Goal: Transaction & Acquisition: Download file/media

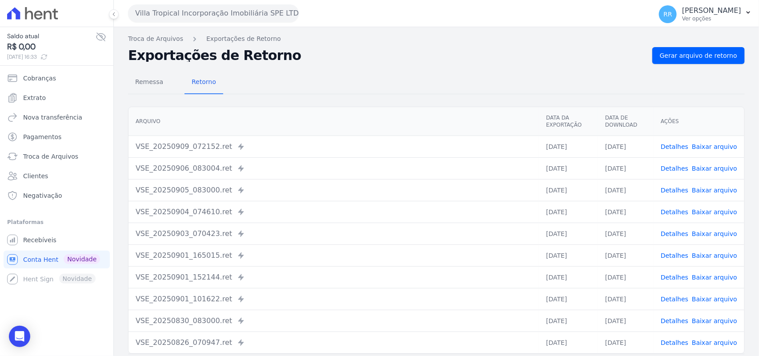
click at [188, 4] on button "Villa Tropical Incorporação Imobiliária SPE LTDA" at bounding box center [213, 13] width 171 height 18
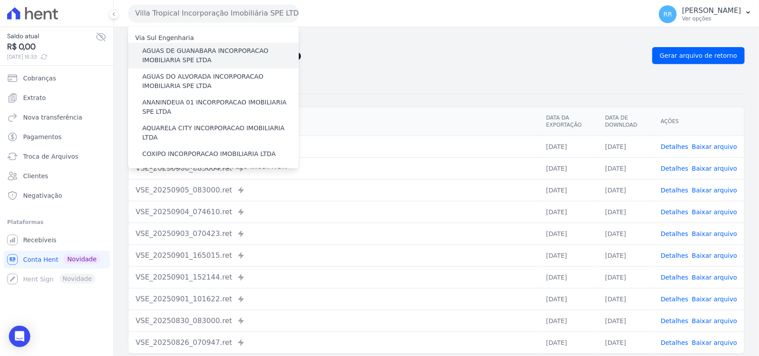
click at [221, 56] on label "AGUAS DE GUANABARA INCORPORACAO IMOBILIARIA SPE LTDA" at bounding box center [220, 55] width 156 height 19
click at [0, 0] on input "AGUAS DE GUANABARA INCORPORACAO IMOBILIARIA SPE LTDA" at bounding box center [0, 0] width 0 height 0
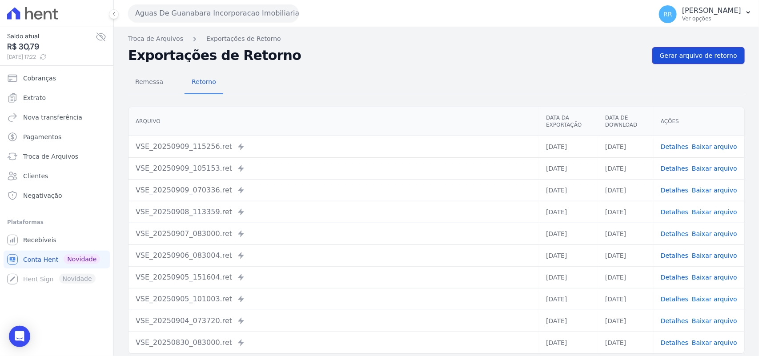
click at [728, 52] on span "Gerar arquivo de retorno" at bounding box center [698, 55] width 77 height 9
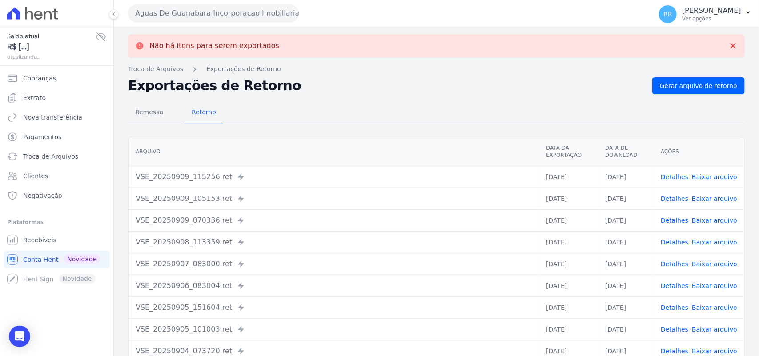
click at [255, 25] on div "Aguas De Guanabara Incorporacao Imobiliaria SPE LTDA Via Sul Engenharia AGUAS D…" at bounding box center [388, 14] width 520 height 28
click at [250, 10] on button "Aguas De Guanabara Incorporacao Imobiliaria SPE LTDA" at bounding box center [213, 13] width 171 height 18
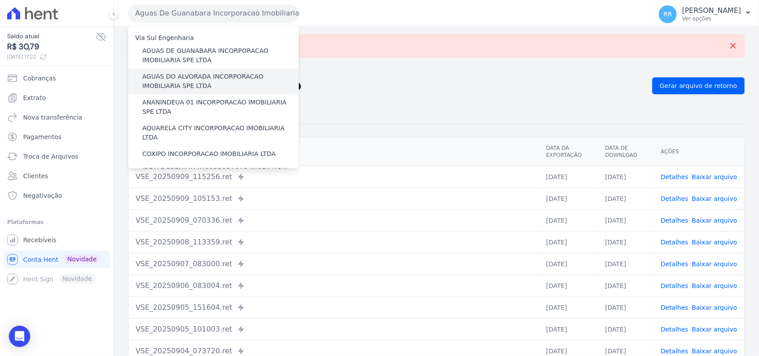
click at [219, 76] on label "AGUAS DO ALVORADA INCORPORACAO IMOBILIARIA SPE LTDA" at bounding box center [220, 81] width 156 height 19
click at [0, 0] on input "AGUAS DO ALVORADA INCORPORACAO IMOBILIARIA SPE LTDA" at bounding box center [0, 0] width 0 height 0
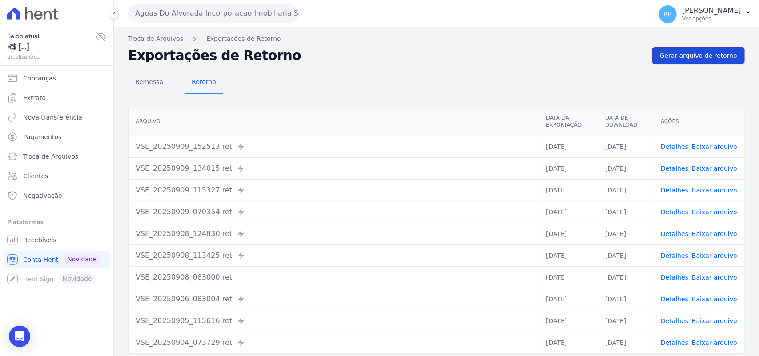
click at [700, 54] on span "Gerar arquivo de retorno" at bounding box center [698, 55] width 77 height 9
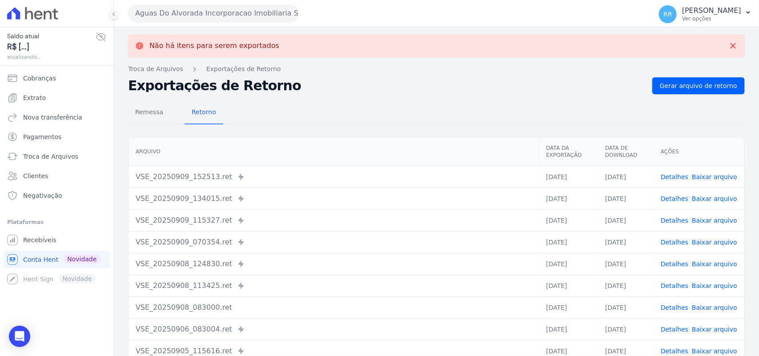
click at [254, 12] on button "Aguas Do Alvorada Incorporacao Imobiliaria SPE LTDA" at bounding box center [213, 13] width 171 height 18
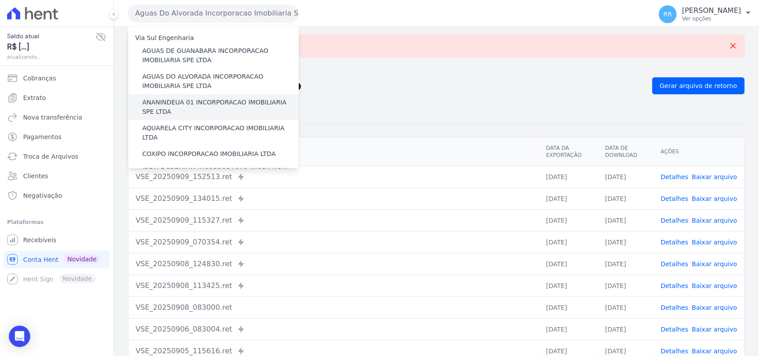
click at [187, 100] on label "ANANINDEUA 01 INCORPORACAO IMOBILIARIA SPE LTDA" at bounding box center [220, 107] width 156 height 19
click at [0, 0] on input "ANANINDEUA 01 INCORPORACAO IMOBILIARIA SPE LTDA" at bounding box center [0, 0] width 0 height 0
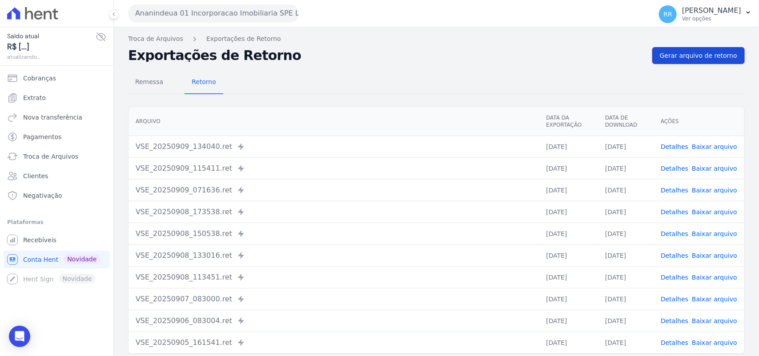
click at [696, 59] on span "Gerar arquivo de retorno" at bounding box center [698, 55] width 77 height 9
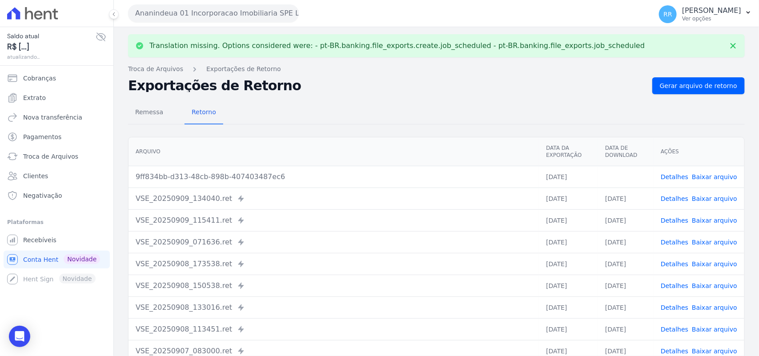
click at [714, 173] on link "Baixar arquivo" at bounding box center [714, 176] width 45 height 7
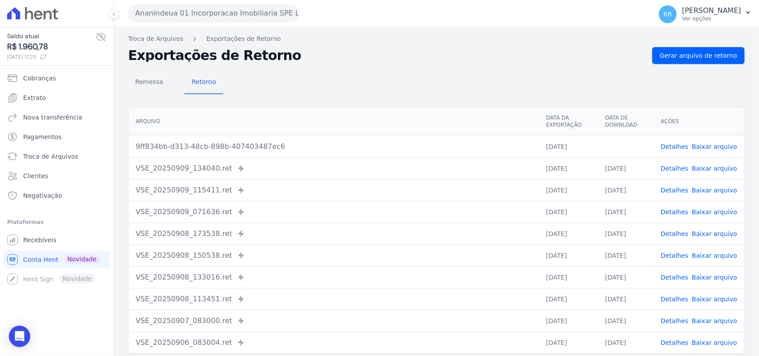
drag, startPoint x: 403, startPoint y: 65, endPoint x: 338, endPoint y: 45, distance: 67.9
click at [403, 65] on div "Remessa Retorno [GEOGRAPHIC_DATA] Data da Exportação Data de Download Ações 9ff…" at bounding box center [436, 224] width 616 height 321
click at [248, 20] on button "Ananindeua 01 Incorporacao Imobiliaria SPE LTDA" at bounding box center [213, 13] width 171 height 18
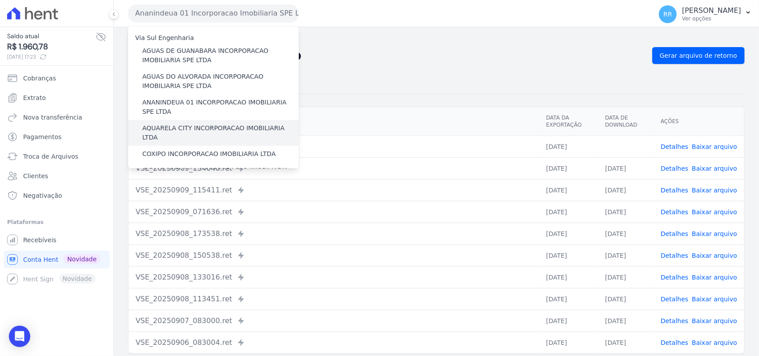
click at [169, 121] on div "AQUARELA CITY INCORPORACAO IMOBILIARIA LTDA" at bounding box center [213, 133] width 171 height 26
click at [167, 124] on label "AQUARELA CITY INCORPORACAO IMOBILIARIA LTDA" at bounding box center [220, 133] width 156 height 19
click at [0, 0] on input "AQUARELA CITY INCORPORACAO IMOBILIARIA LTDA" at bounding box center [0, 0] width 0 height 0
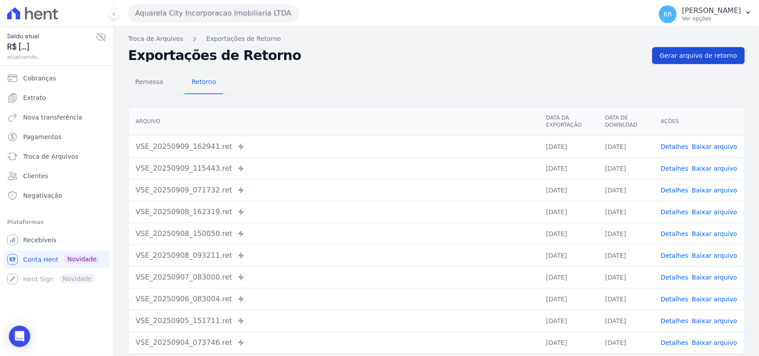
click at [696, 49] on link "Gerar arquivo de retorno" at bounding box center [698, 55] width 92 height 17
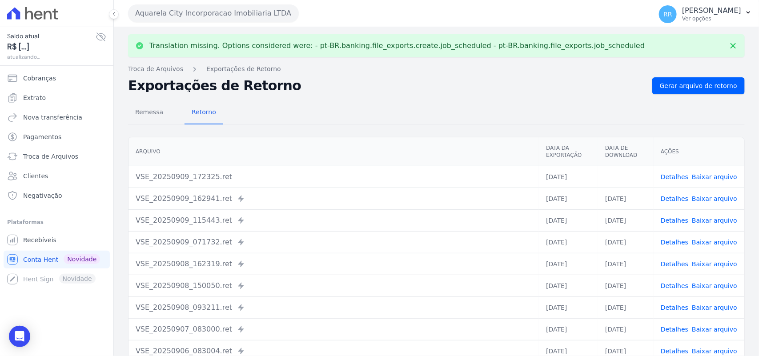
click at [706, 174] on link "Baixar arquivo" at bounding box center [714, 176] width 45 height 7
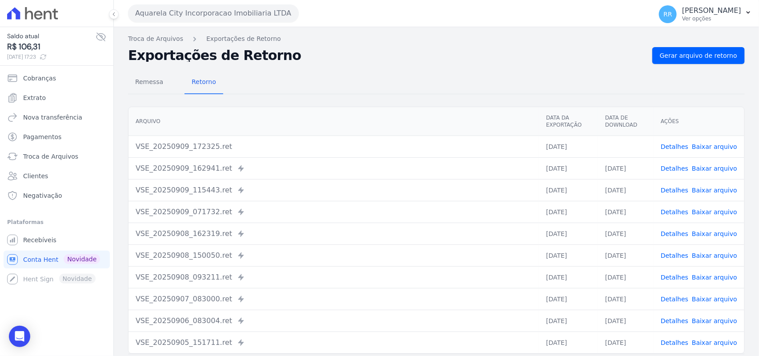
click at [421, 65] on div "Remessa Retorno [GEOGRAPHIC_DATA] Data da Exportação Data de Download Ações VSE…" at bounding box center [436, 224] width 616 height 321
click at [198, 12] on button "Aquarela City Incorporacao Imobiliaria LTDA" at bounding box center [213, 13] width 171 height 18
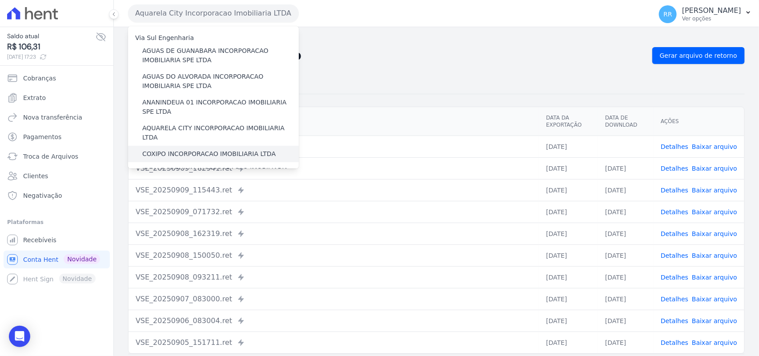
click at [171, 149] on label "COXIPO INCORPORACAO IMOBILIARIA LTDA" at bounding box center [208, 153] width 133 height 9
click at [0, 0] on input "COXIPO INCORPORACAO IMOBILIARIA LTDA" at bounding box center [0, 0] width 0 height 0
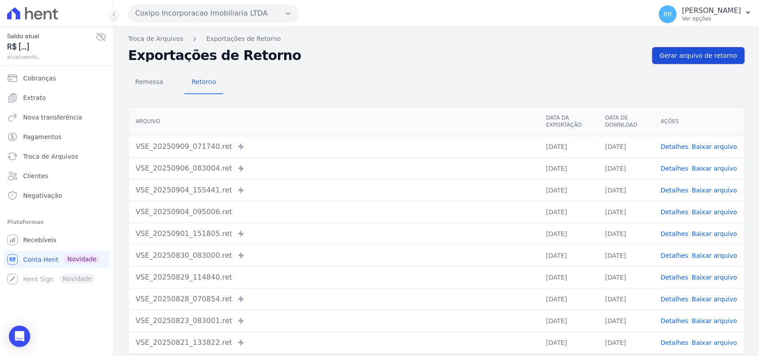
click at [699, 53] on span "Gerar arquivo de retorno" at bounding box center [698, 55] width 77 height 9
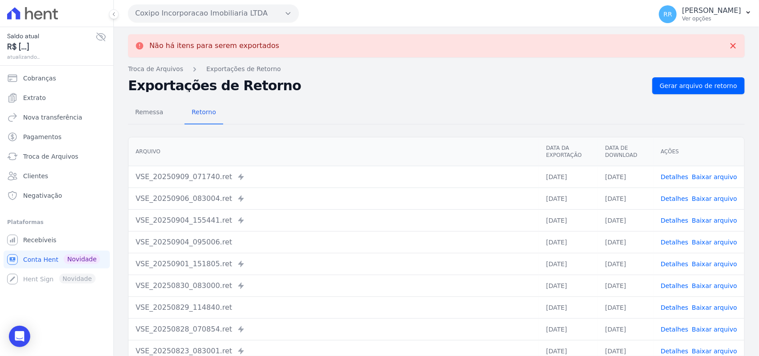
click at [187, 10] on button "Coxipo Incorporacao Imobiliaria LTDA" at bounding box center [213, 13] width 171 height 18
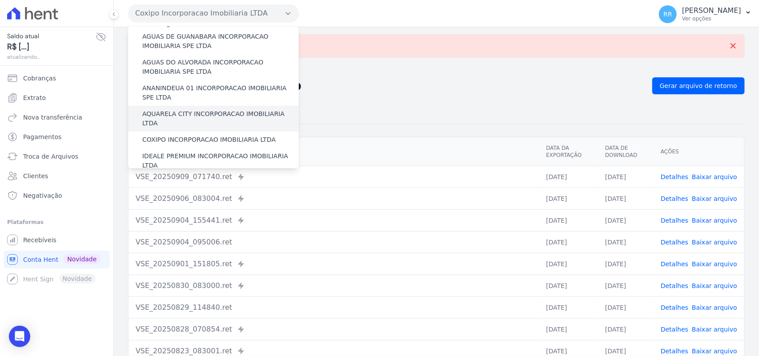
scroll to position [18, 0]
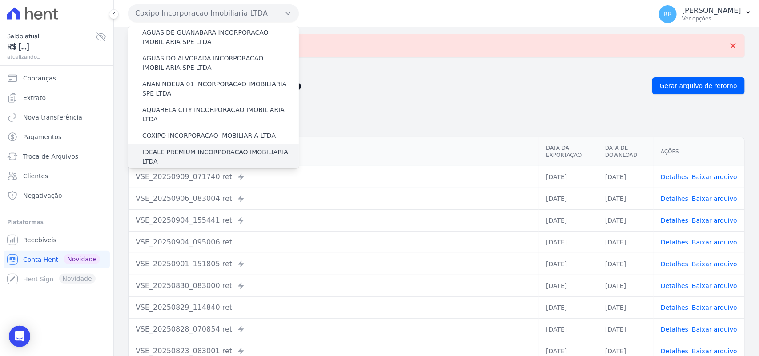
click at [166, 148] on label "IDEALE PREMIUM INCORPORACAO IMOBILIARIA LTDA" at bounding box center [220, 157] width 156 height 19
click at [0, 0] on input "IDEALE PREMIUM INCORPORACAO IMOBILIARIA LTDA" at bounding box center [0, 0] width 0 height 0
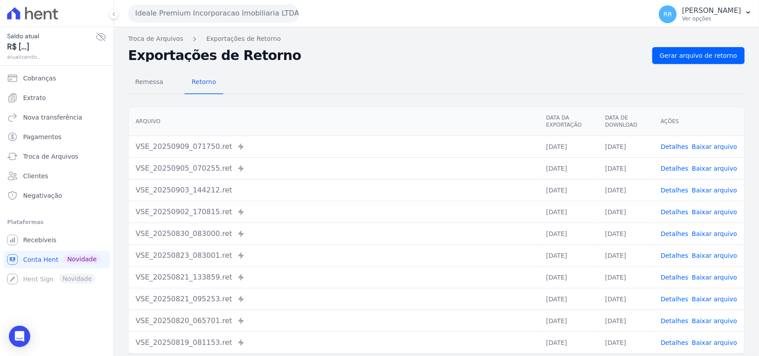
click at [711, 64] on div "Remessa Retorno [GEOGRAPHIC_DATA] Data da Exportação Data de Download Ações VSE…" at bounding box center [436, 224] width 616 height 321
click at [711, 58] on span "Gerar arquivo de retorno" at bounding box center [698, 55] width 77 height 9
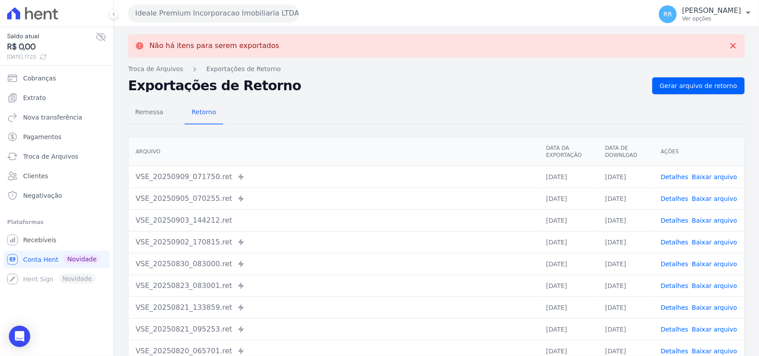
click at [216, 10] on button "Ideale Premium Incorporacao Imobiliaria LTDA" at bounding box center [213, 13] width 171 height 18
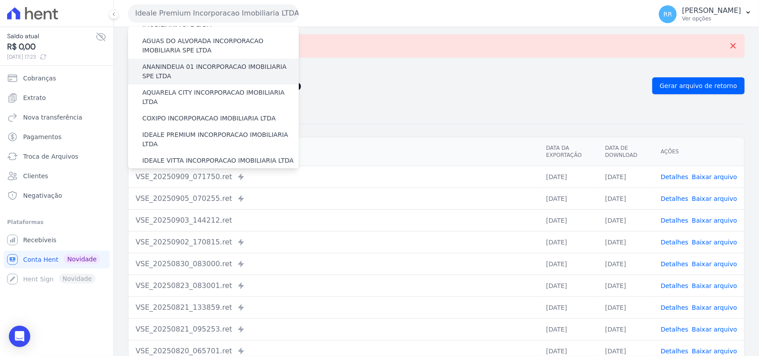
scroll to position [74, 0]
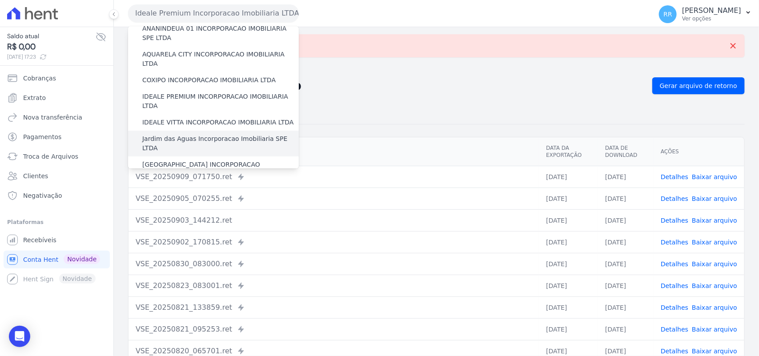
click at [173, 134] on label "Jardim das Aguas Incorporacao Imobiliaria SPE LTDA" at bounding box center [220, 143] width 156 height 19
click at [0, 0] on input "Jardim das Aguas Incorporacao Imobiliaria SPE LTDA" at bounding box center [0, 0] width 0 height 0
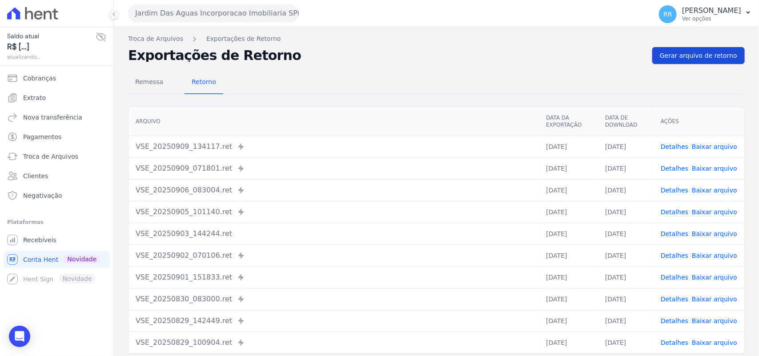
click at [699, 59] on span "Gerar arquivo de retorno" at bounding box center [698, 55] width 77 height 9
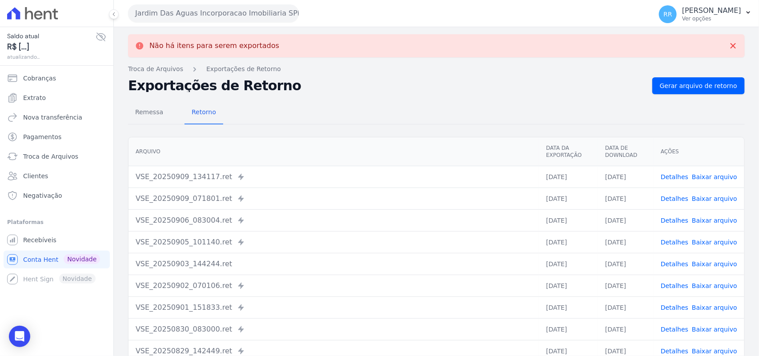
click at [199, 7] on button "Jardim Das Aguas Incorporacao Imobiliaria SPE LTDA" at bounding box center [213, 13] width 171 height 18
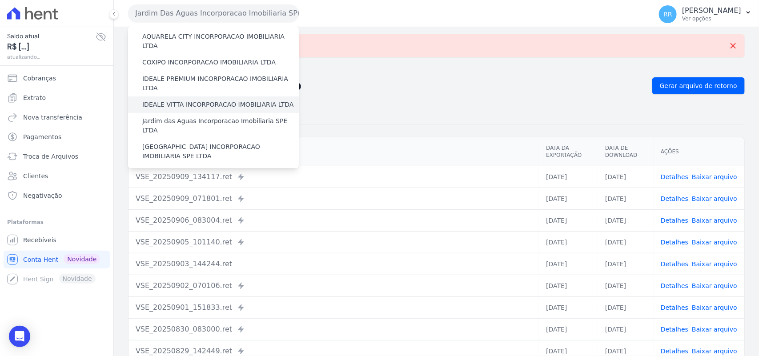
scroll to position [92, 0]
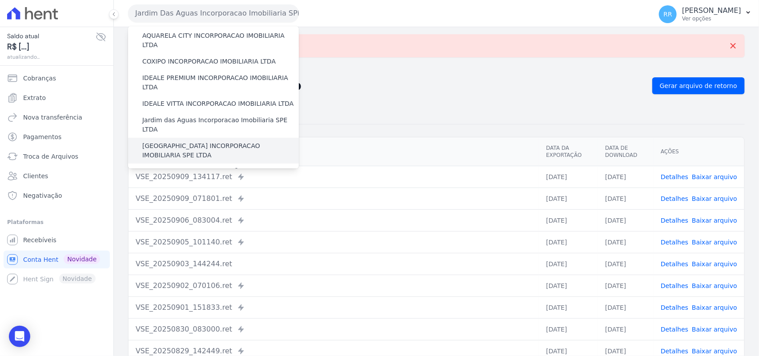
click at [176, 141] on label "[GEOGRAPHIC_DATA] INCORPORACAO IMOBILIARIA SPE LTDA" at bounding box center [220, 150] width 156 height 19
click at [0, 0] on input "[GEOGRAPHIC_DATA] INCORPORACAO IMOBILIARIA SPE LTDA" at bounding box center [0, 0] width 0 height 0
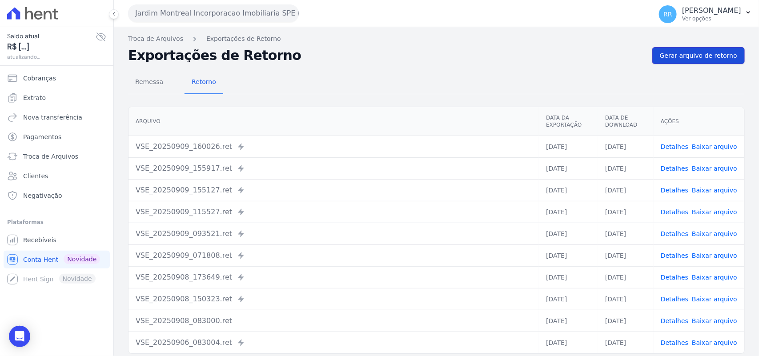
click at [697, 55] on span "Gerar arquivo de retorno" at bounding box center [698, 55] width 77 height 9
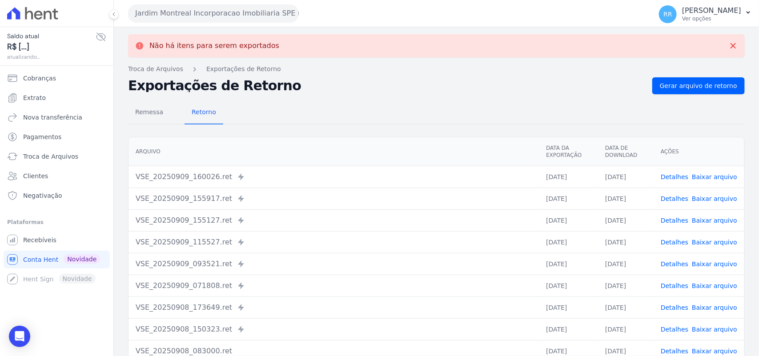
click at [204, 8] on button "Jardim Montreal Incorporacao Imobiliaria SPE LTDA" at bounding box center [213, 13] width 171 height 18
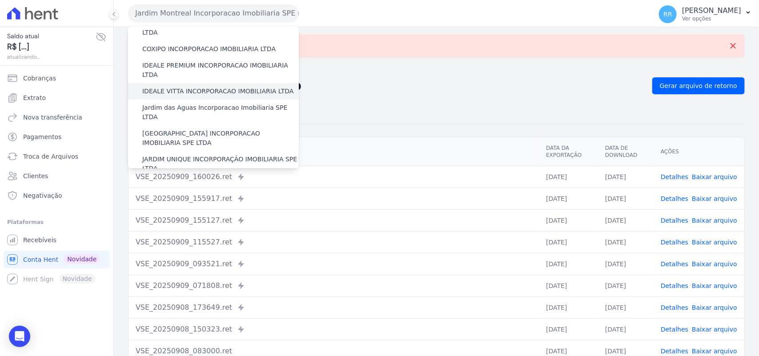
scroll to position [111, 0]
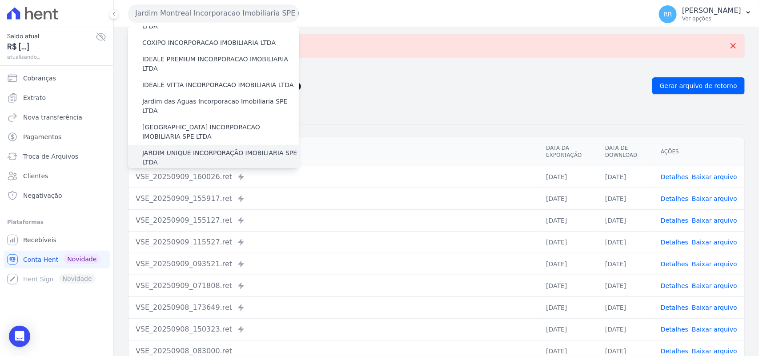
click at [194, 148] on label "JARDIM UNIQUE INCORPORAÇÃO IMOBILIARIA SPE LTDA" at bounding box center [220, 157] width 156 height 19
click at [0, 0] on input "JARDIM UNIQUE INCORPORAÇÃO IMOBILIARIA SPE LTDA" at bounding box center [0, 0] width 0 height 0
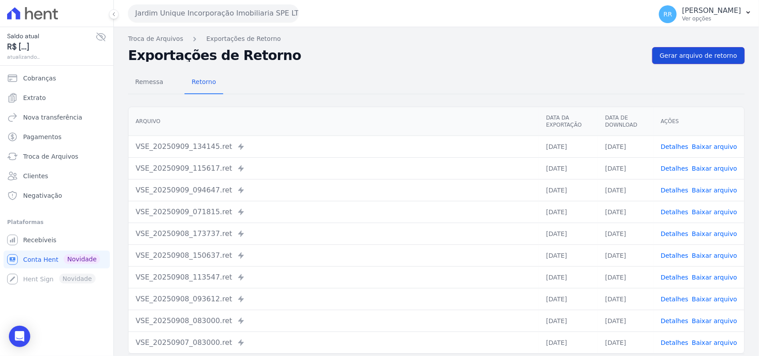
click at [702, 52] on span "Gerar arquivo de retorno" at bounding box center [698, 55] width 77 height 9
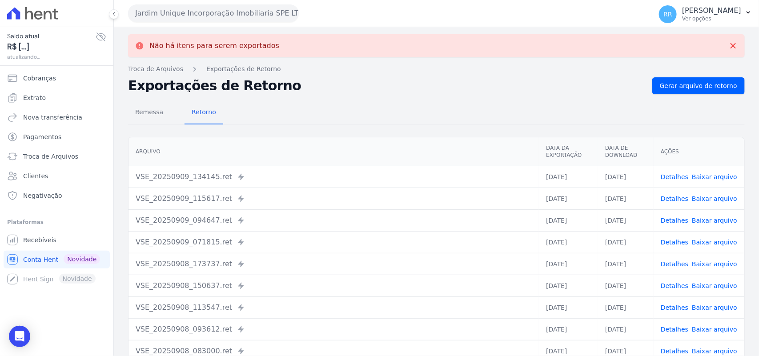
click at [196, 10] on button "Jardim Unique Incorporação Imobiliaria SPE LTDA" at bounding box center [213, 13] width 171 height 18
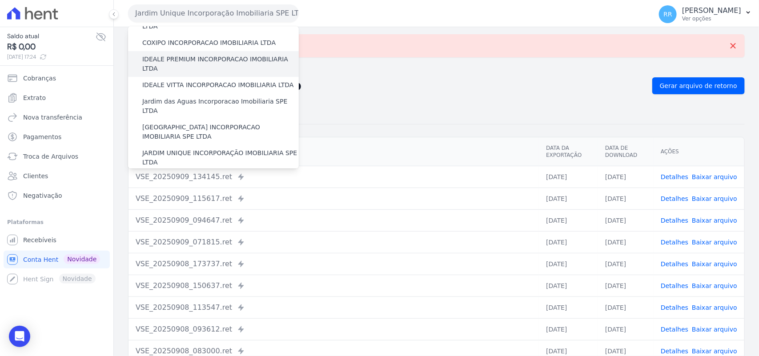
scroll to position [148, 0]
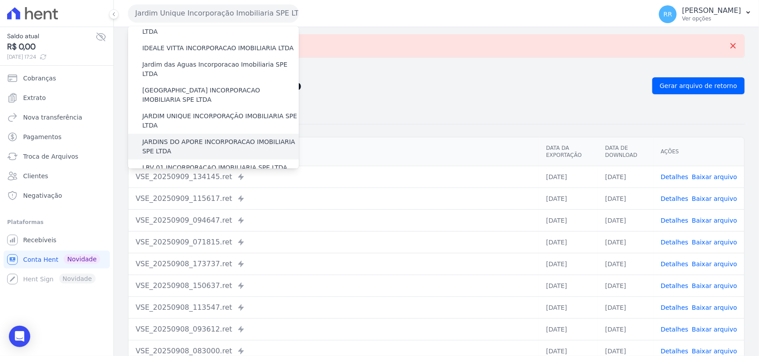
click at [189, 137] on label "JARDINS DO APORE INCORPORACAO IMOBILIARIA SPE LTDA" at bounding box center [220, 146] width 156 height 19
click at [0, 0] on input "JARDINS DO APORE INCORPORACAO IMOBILIARIA SPE LTDA" at bounding box center [0, 0] width 0 height 0
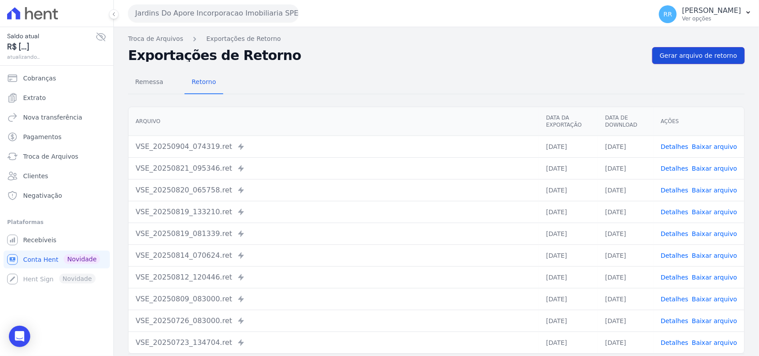
click at [671, 58] on span "Gerar arquivo de retorno" at bounding box center [698, 55] width 77 height 9
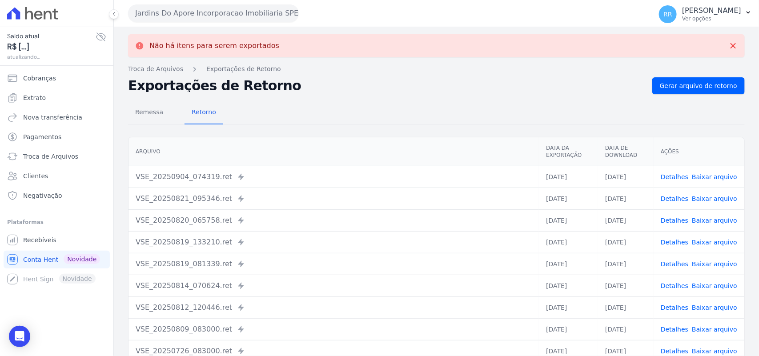
click at [168, 12] on button "Jardins Do Apore Incorporacao Imobiliaria SPE LTDA" at bounding box center [213, 13] width 171 height 18
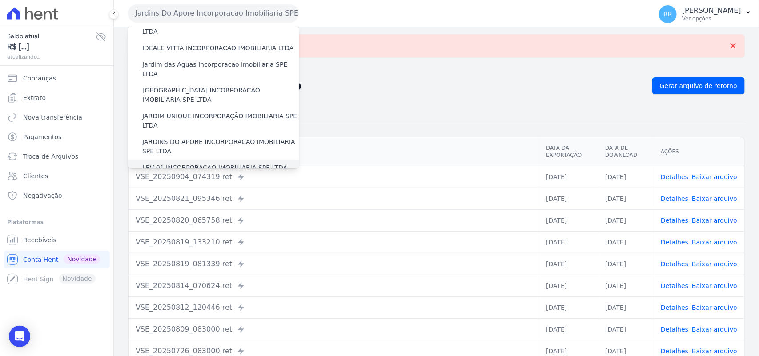
click at [194, 163] on label "LRV 01 INCORPORACAO IMOBILIARIA SPE LTDA" at bounding box center [214, 167] width 145 height 9
click at [0, 0] on input "LRV 01 INCORPORACAO IMOBILIARIA SPE LTDA" at bounding box center [0, 0] width 0 height 0
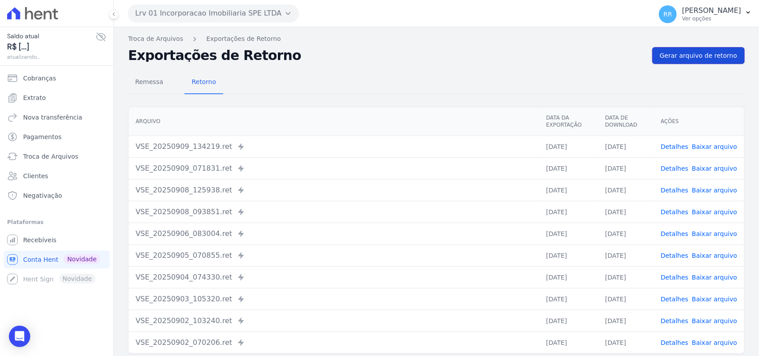
click at [707, 52] on span "Gerar arquivo de retorno" at bounding box center [698, 55] width 77 height 9
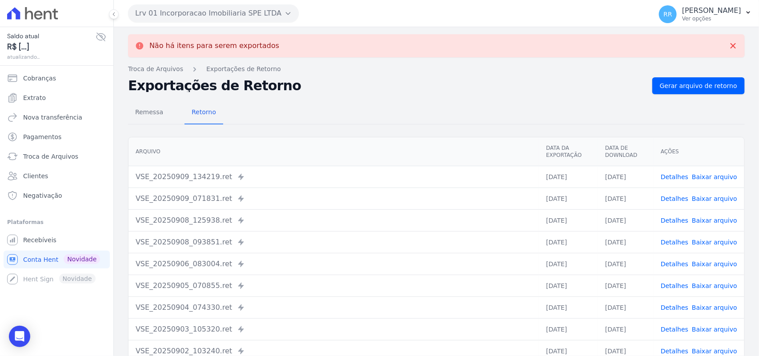
click at [216, 17] on button "Lrv 01 Incorporacao Imobiliaria SPE LTDA" at bounding box center [213, 13] width 171 height 18
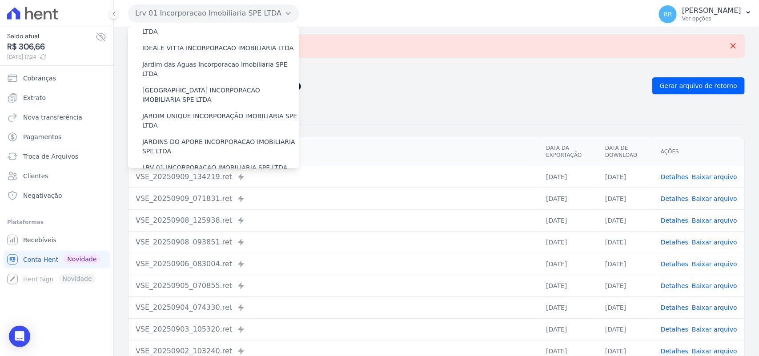
scroll to position [204, 0]
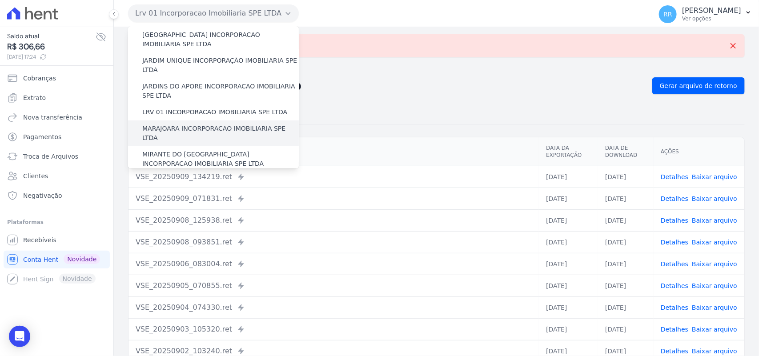
click at [190, 124] on label "MARAJOARA INCORPORACAO IMOBILIARIA SPE LTDA" at bounding box center [220, 133] width 156 height 19
click at [0, 0] on input "MARAJOARA INCORPORACAO IMOBILIARIA SPE LTDA" at bounding box center [0, 0] width 0 height 0
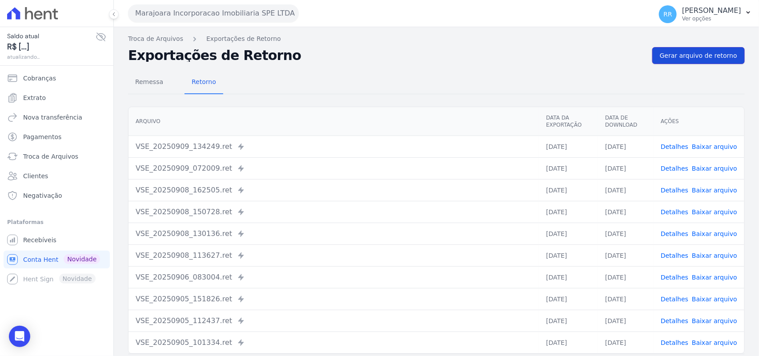
click at [687, 60] on link "Gerar arquivo de retorno" at bounding box center [698, 55] width 92 height 17
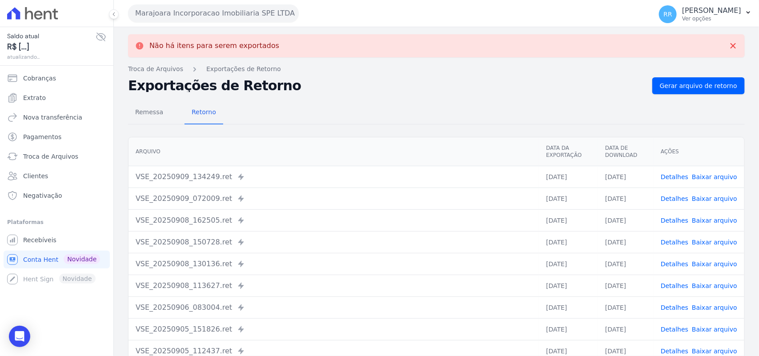
click at [205, 16] on button "Marajoara Incorporacao Imobiliaria SPE LTDA" at bounding box center [213, 13] width 171 height 18
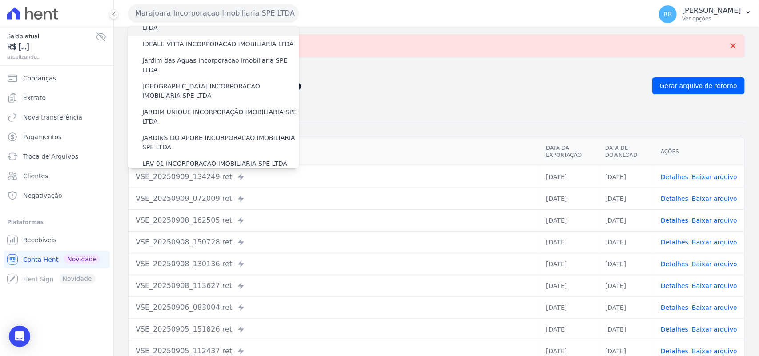
scroll to position [240, 0]
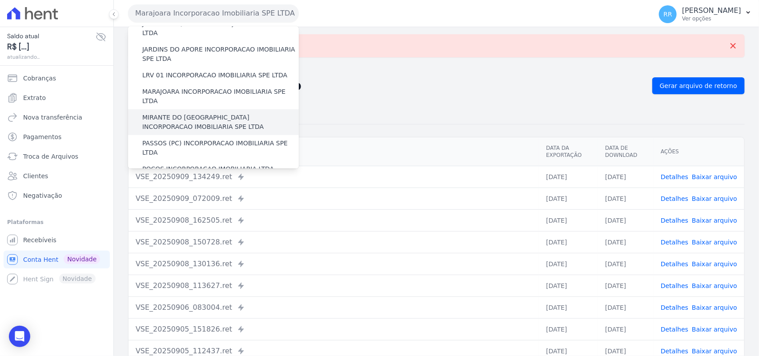
click at [176, 113] on label "MIRANTE DO [GEOGRAPHIC_DATA] INCORPORACAO IMOBILIARIA SPE LTDA" at bounding box center [220, 122] width 156 height 19
click at [0, 0] on input "MIRANTE DO [GEOGRAPHIC_DATA] INCORPORACAO IMOBILIARIA SPE LTDA" at bounding box center [0, 0] width 0 height 0
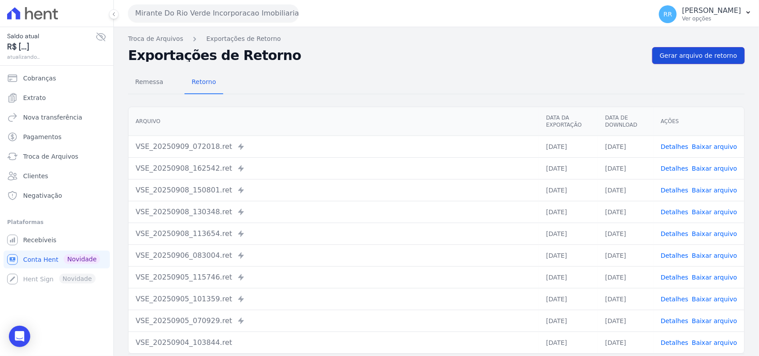
click at [680, 49] on link "Gerar arquivo de retorno" at bounding box center [698, 55] width 92 height 17
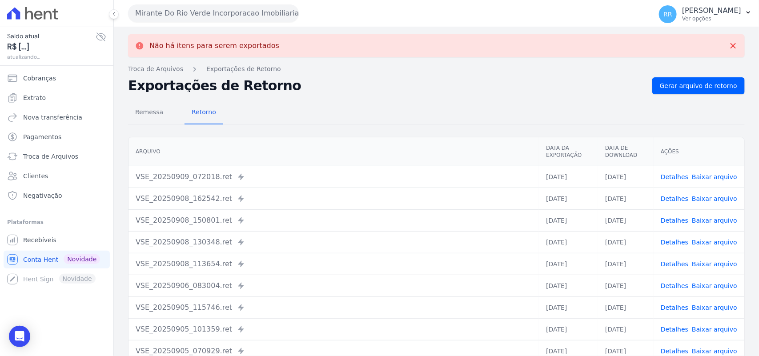
click at [179, 12] on button "Mirante Do Rio Verde Incorporacao Imobiliaria SPE LTDA" at bounding box center [213, 13] width 171 height 18
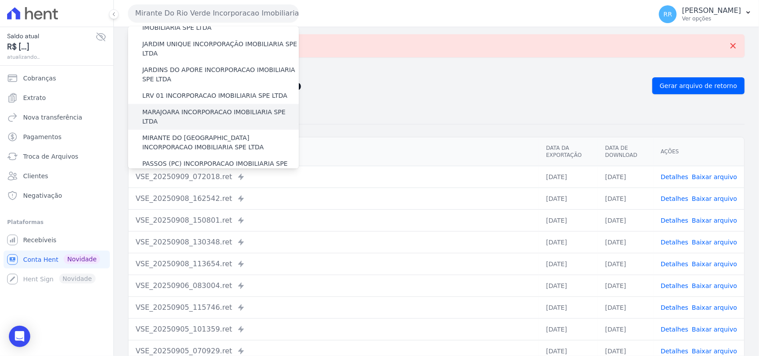
scroll to position [259, 0]
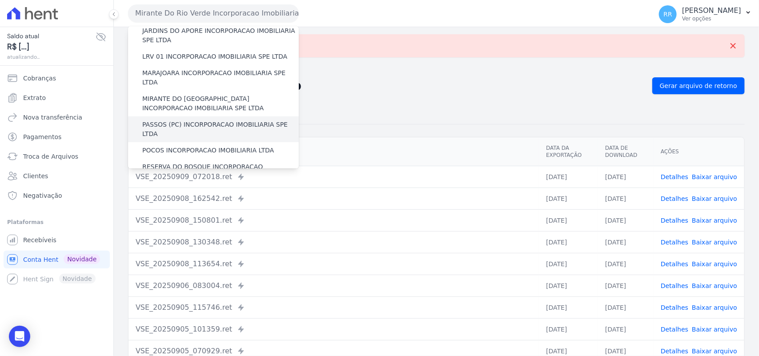
click at [182, 120] on label "PASSOS (PC) INCORPORACAO IMOBILIARIA SPE LTDA" at bounding box center [220, 129] width 156 height 19
click at [0, 0] on input "PASSOS (PC) INCORPORACAO IMOBILIARIA SPE LTDA" at bounding box center [0, 0] width 0 height 0
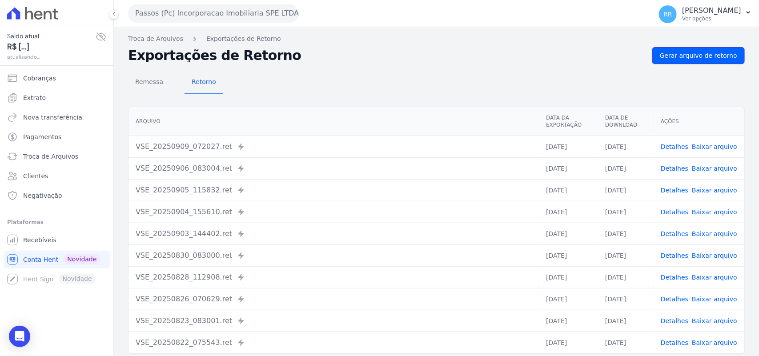
click at [708, 51] on span "Gerar arquivo de retorno" at bounding box center [698, 55] width 77 height 9
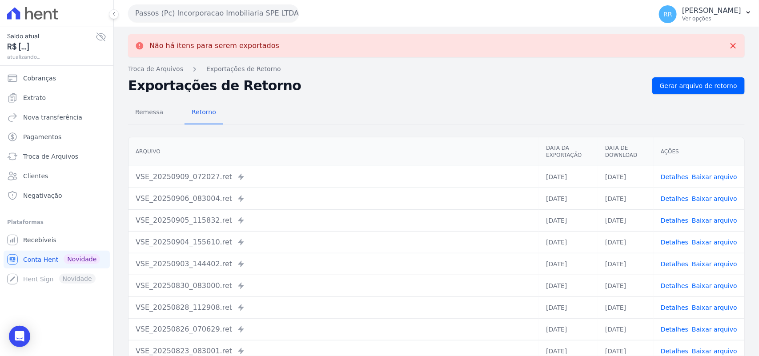
click at [188, 7] on button "Passos (Pc) Incorporacao Imobiliaria SPE LTDA" at bounding box center [213, 13] width 171 height 18
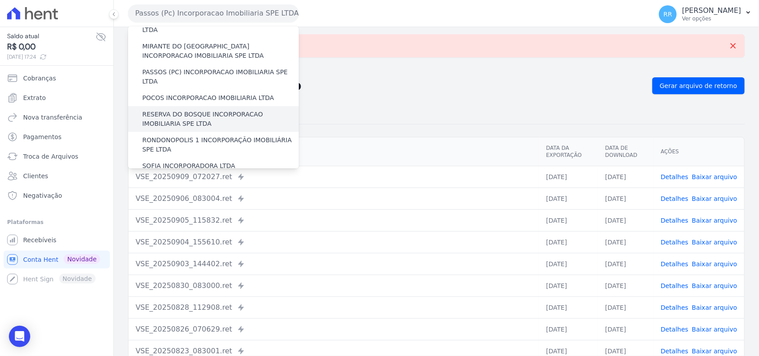
scroll to position [315, 0]
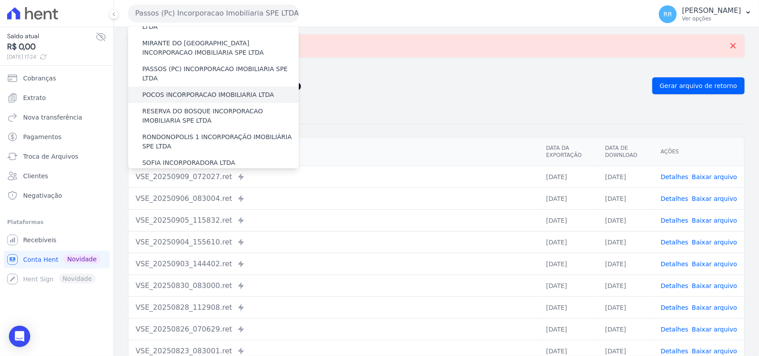
click at [156, 90] on label "POCOS INCORPORACAO IMOBILIARIA LTDA" at bounding box center [208, 94] width 132 height 9
click at [0, 0] on input "POCOS INCORPORACAO IMOBILIARIA LTDA" at bounding box center [0, 0] width 0 height 0
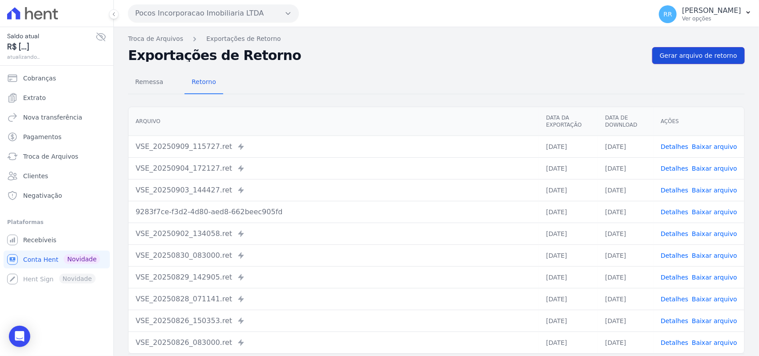
click at [716, 57] on span "Gerar arquivo de retorno" at bounding box center [698, 55] width 77 height 9
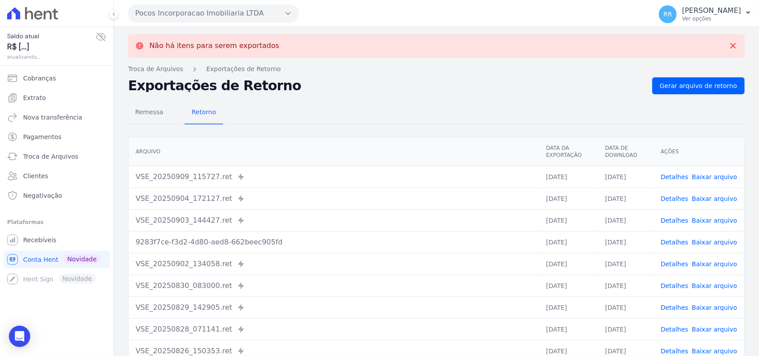
click at [196, 16] on button "Pocos Incorporacao Imobiliaria LTDA" at bounding box center [213, 13] width 171 height 18
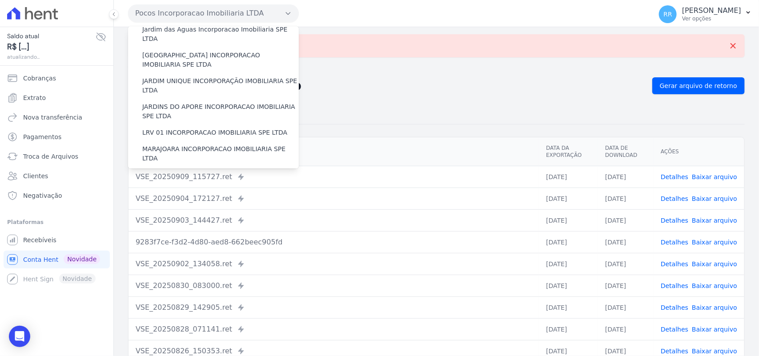
scroll to position [259, 0]
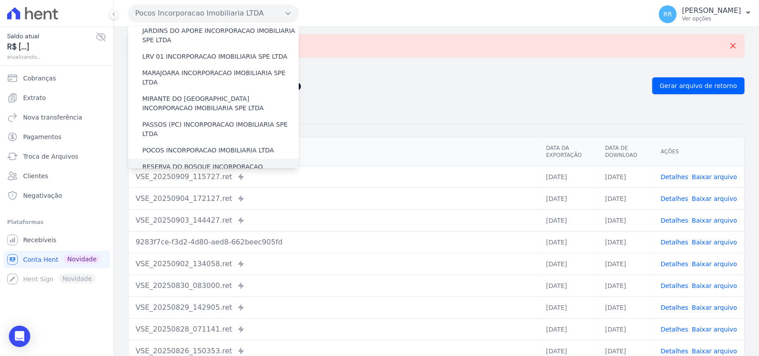
click at [185, 162] on label "RESERVA DO BOSQUE INCORPORACAO IMOBILIARIA SPE LTDA" at bounding box center [220, 171] width 156 height 19
click at [0, 0] on input "RESERVA DO BOSQUE INCORPORACAO IMOBILIARIA SPE LTDA" at bounding box center [0, 0] width 0 height 0
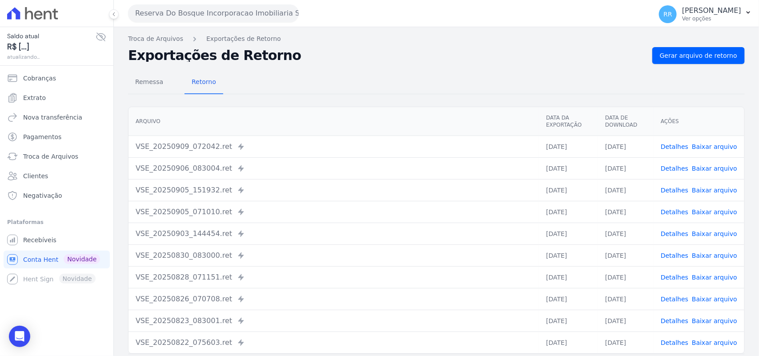
click at [696, 44] on div "Troca de Arquivos Exportações de Retorno Exportações de Retorno Gerar arquivo d…" at bounding box center [436, 209] width 645 height 365
click at [690, 50] on link "Gerar arquivo de retorno" at bounding box center [698, 55] width 92 height 17
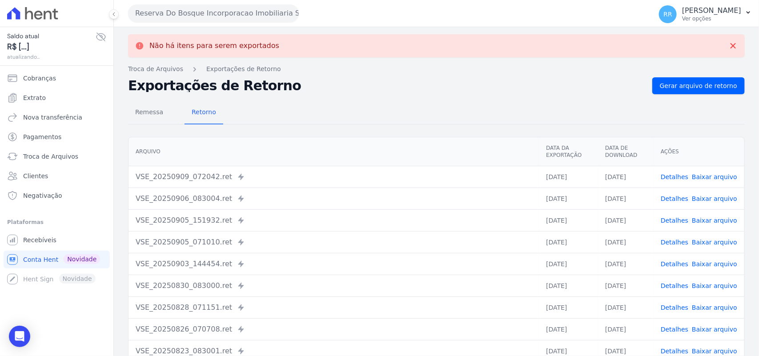
click at [190, 16] on button "Reserva Do Bosque Incorporacao Imobiliaria SPE LTDA" at bounding box center [213, 13] width 171 height 18
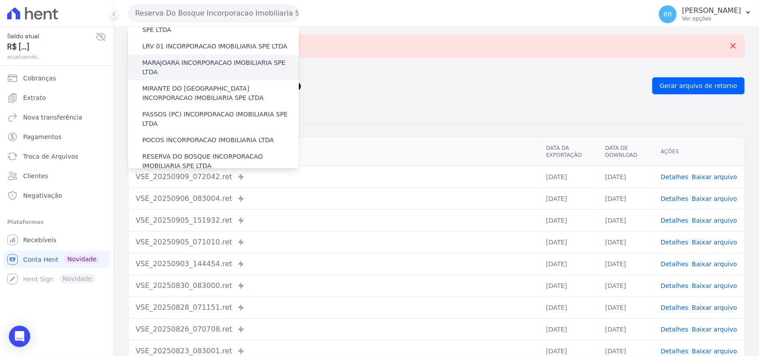
scroll to position [333, 0]
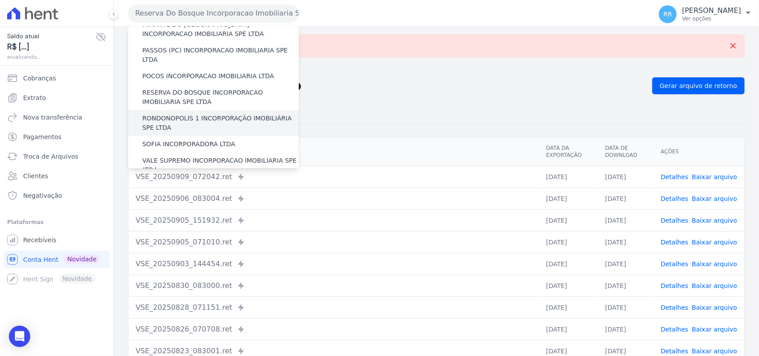
click at [178, 114] on label "RONDONOPOLIS 1 INCORPORAÇÃO IMOBILIÁRIA SPE LTDA" at bounding box center [220, 123] width 156 height 19
click at [0, 0] on input "RONDONOPOLIS 1 INCORPORAÇÃO IMOBILIÁRIA SPE LTDA" at bounding box center [0, 0] width 0 height 0
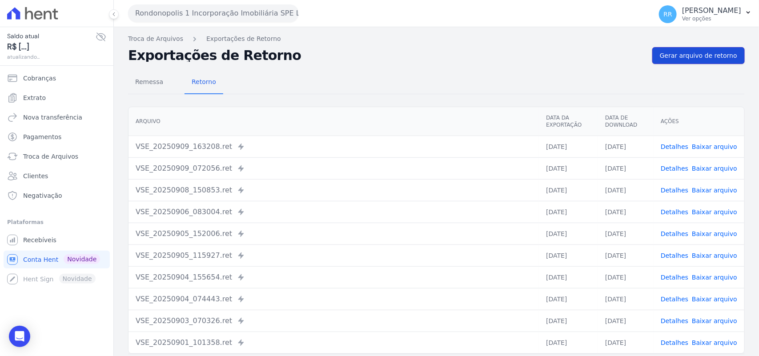
click at [712, 59] on span "Gerar arquivo de retorno" at bounding box center [698, 55] width 77 height 9
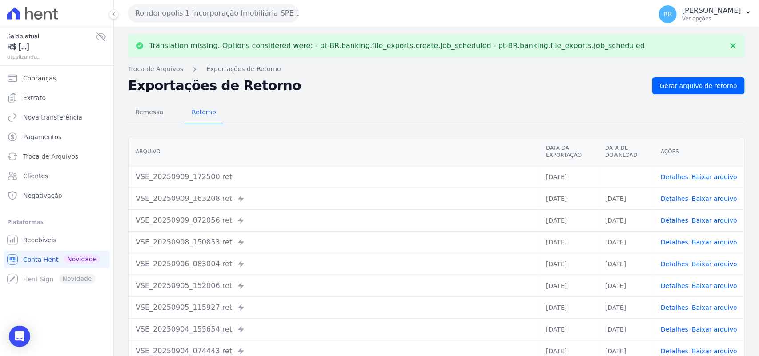
click at [173, 16] on button "Rondonopolis 1 Incorporação Imobiliária SPE LTDA" at bounding box center [213, 13] width 171 height 18
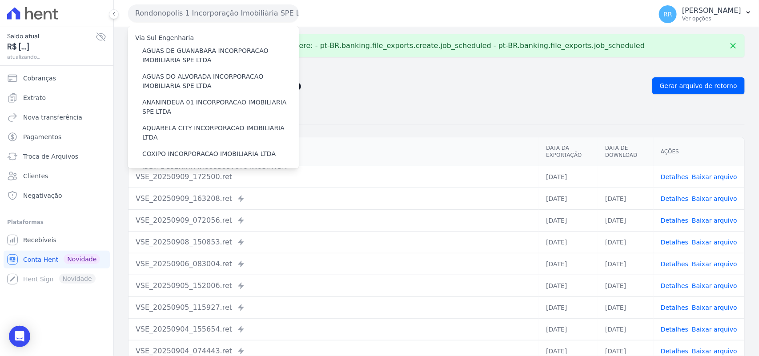
click at [471, 104] on div "Remessa Retorno" at bounding box center [436, 112] width 616 height 23
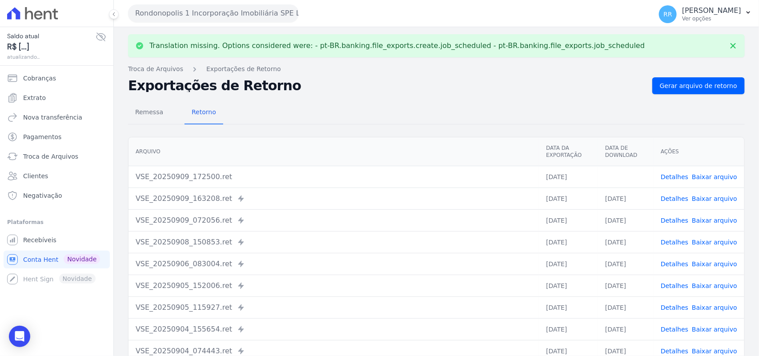
click at [721, 171] on td "Detalhes Baixar arquivo" at bounding box center [698, 177] width 91 height 22
click at [716, 176] on link "Baixar arquivo" at bounding box center [714, 176] width 45 height 7
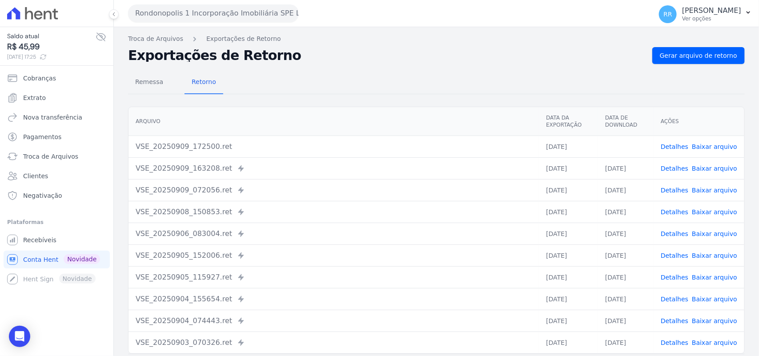
click at [360, 59] on h2 "Exportações de Retorno" at bounding box center [386, 55] width 517 height 12
click at [178, 16] on button "Rondonopolis 1 Incorporação Imobiliária SPE LTDA" at bounding box center [213, 13] width 171 height 18
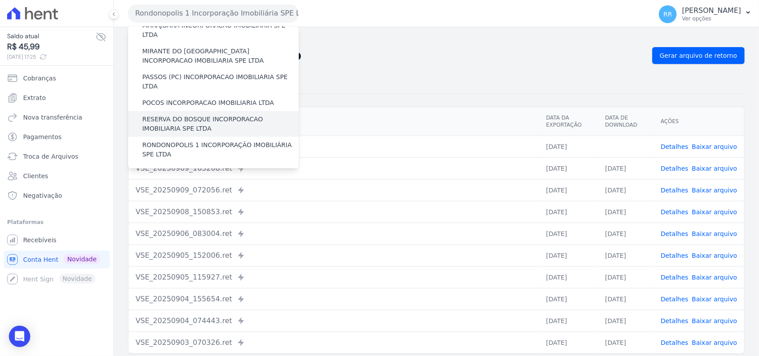
scroll to position [352, 0]
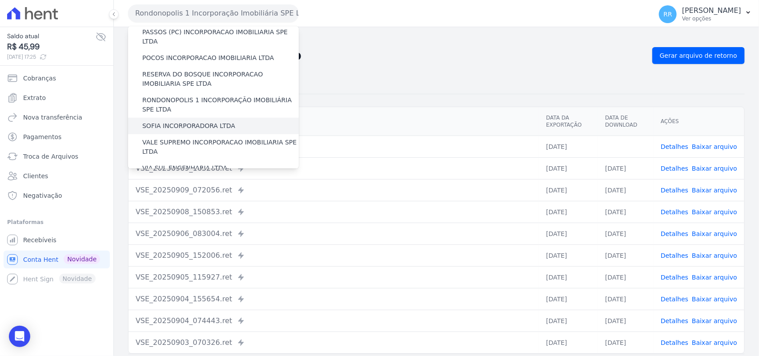
click at [190, 118] on div "SOFIA INCORPORADORA LTDA" at bounding box center [213, 126] width 171 height 16
click at [192, 121] on label "SOFIA INCORPORADORA LTDA" at bounding box center [188, 125] width 93 height 9
click at [0, 0] on input "SOFIA INCORPORADORA LTDA" at bounding box center [0, 0] width 0 height 0
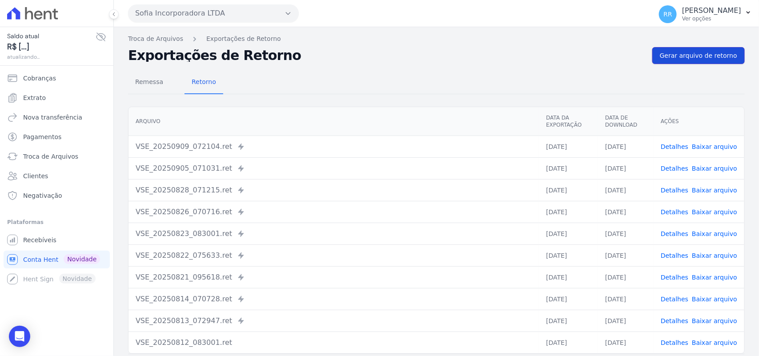
click at [707, 50] on link "Gerar arquivo de retorno" at bounding box center [698, 55] width 92 height 17
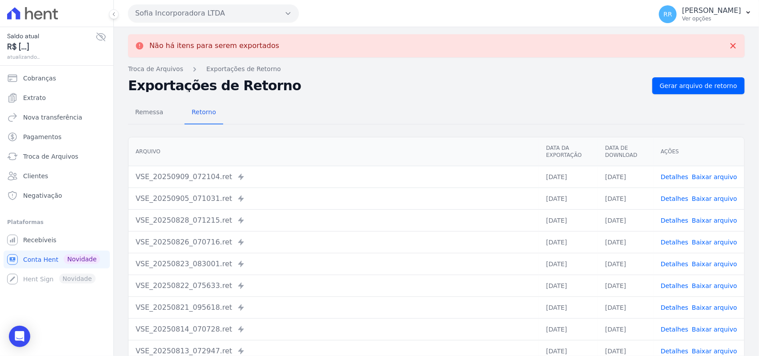
click at [185, 23] on div "Sofia Incorporadora LTDA Via Sul Engenharia AGUAS DE [GEOGRAPHIC_DATA] INCORPOR…" at bounding box center [388, 14] width 520 height 28
click at [186, 22] on div "Sofia Incorporadora LTDA Via Sul Engenharia AGUAS DE [GEOGRAPHIC_DATA] INCORPOR…" at bounding box center [388, 14] width 520 height 28
click at [196, 16] on button "Sofia Incorporadora LTDA" at bounding box center [213, 13] width 171 height 18
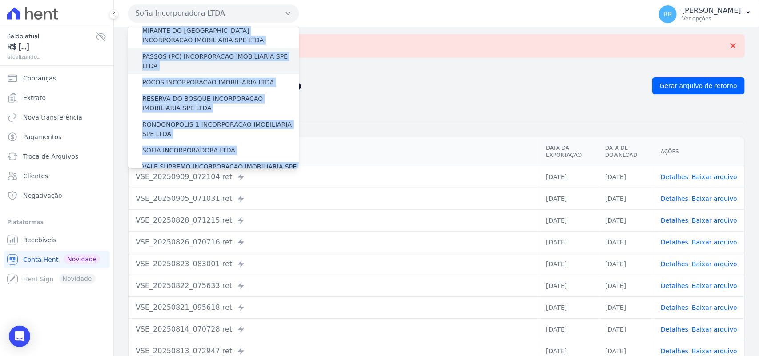
scroll to position [333, 0]
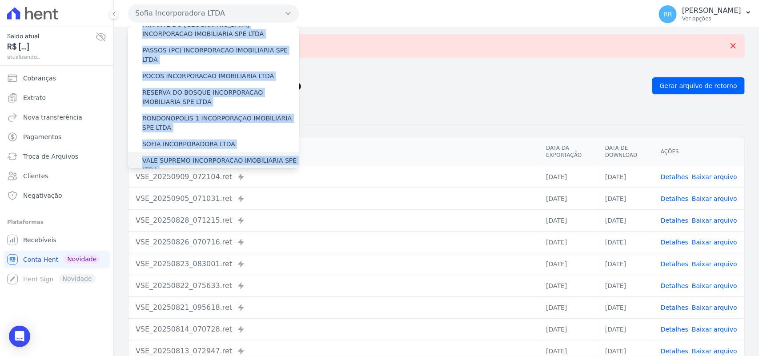
click at [163, 156] on label "VALE SUPREMO INCORPORACAO IMOBILIARIA SPE LTDA" at bounding box center [220, 165] width 156 height 19
click at [0, 0] on input "VALE SUPREMO INCORPORACAO IMOBILIARIA SPE LTDA" at bounding box center [0, 0] width 0 height 0
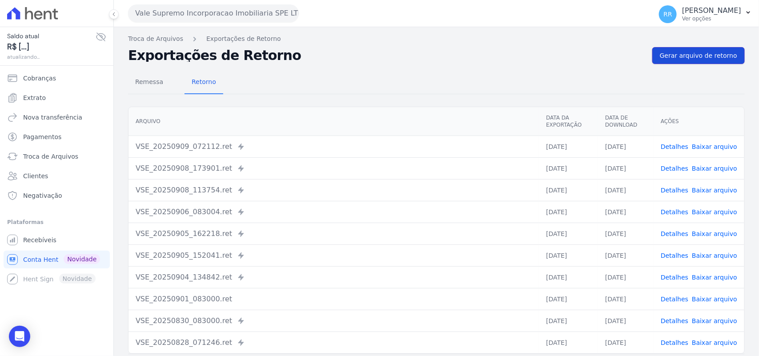
click at [698, 60] on link "Gerar arquivo de retorno" at bounding box center [698, 55] width 92 height 17
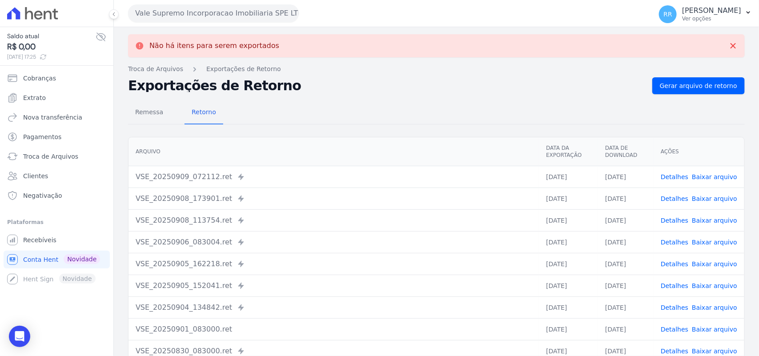
click at [241, 17] on button "Vale Supremo Incorporacao Imobiliaria SPE LTDA" at bounding box center [213, 13] width 171 height 18
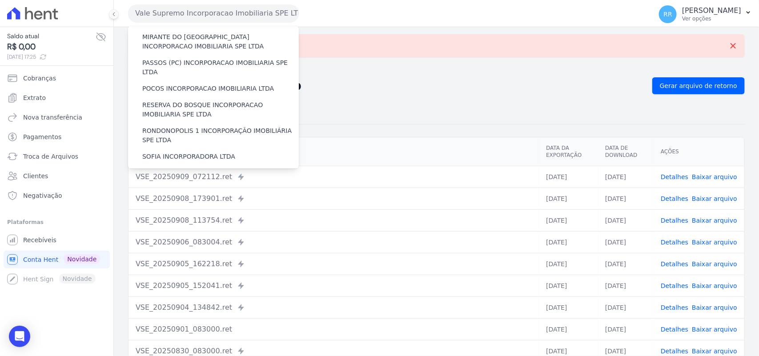
scroll to position [352, 0]
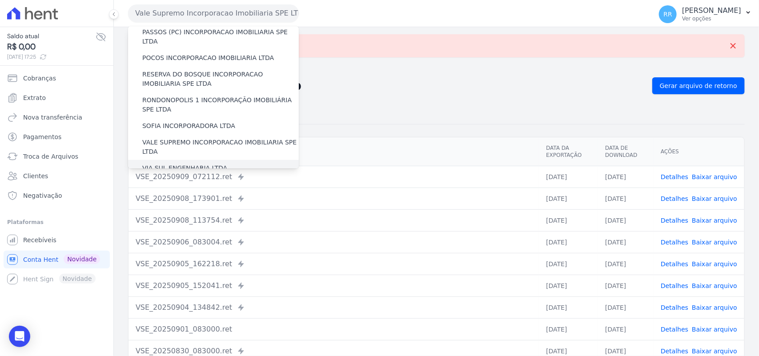
click at [181, 160] on div "VIA SUL ENGENHARIA LTDA" at bounding box center [213, 168] width 171 height 16
click at [176, 160] on div "VIA SUL ENGENHARIA LTDA" at bounding box center [213, 168] width 171 height 16
click at [176, 164] on label "VIA SUL ENGENHARIA LTDA" at bounding box center [184, 168] width 85 height 9
click at [0, 0] on input "VIA SUL ENGENHARIA LTDA" at bounding box center [0, 0] width 0 height 0
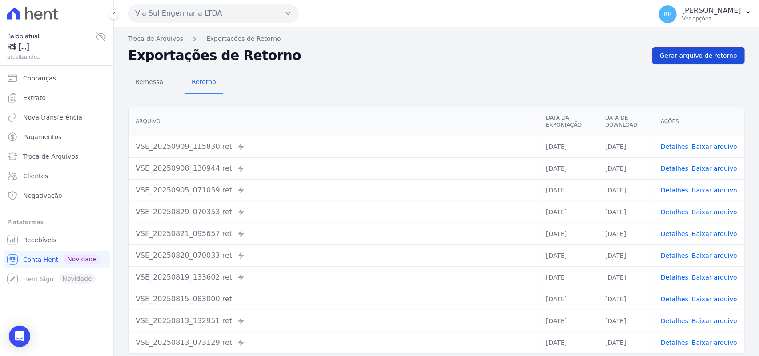
click at [698, 62] on link "Gerar arquivo de retorno" at bounding box center [698, 55] width 92 height 17
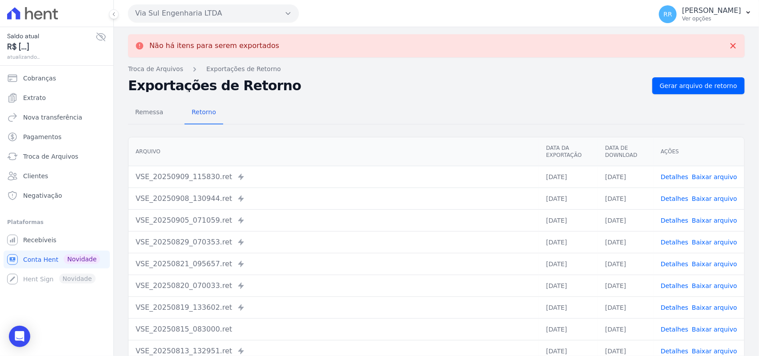
click at [185, 18] on button "Via Sul Engenharia LTDA" at bounding box center [213, 13] width 171 height 18
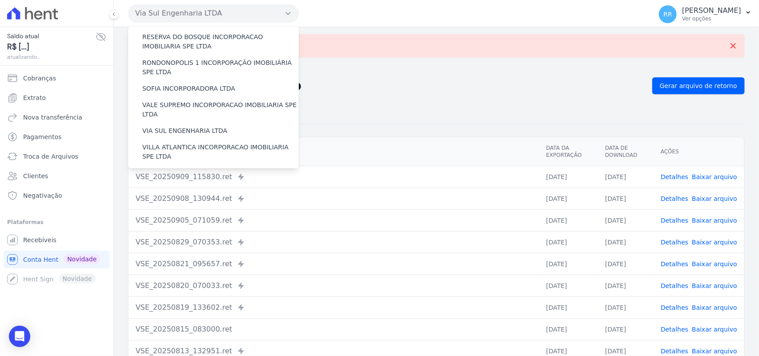
scroll to position [406, 0]
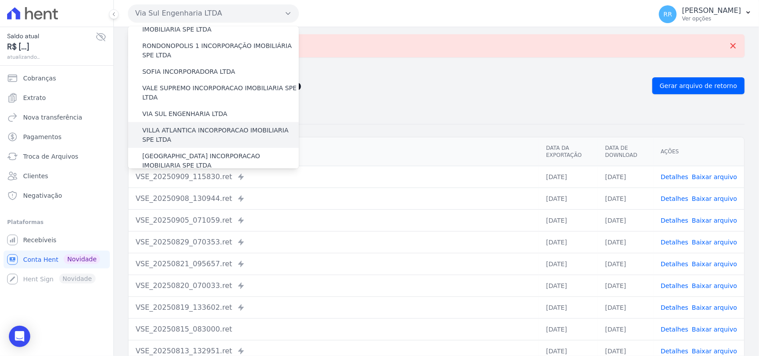
click at [187, 126] on label "VILLA ATLANTICA INCORPORACAO IMOBILIARIA SPE LTDA" at bounding box center [220, 135] width 156 height 19
click at [0, 0] on input "VILLA ATLANTICA INCORPORACAO IMOBILIARIA SPE LTDA" at bounding box center [0, 0] width 0 height 0
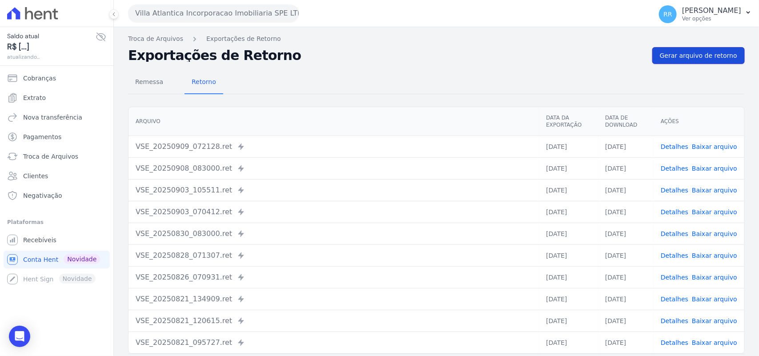
click at [699, 57] on span "Gerar arquivo de retorno" at bounding box center [698, 55] width 77 height 9
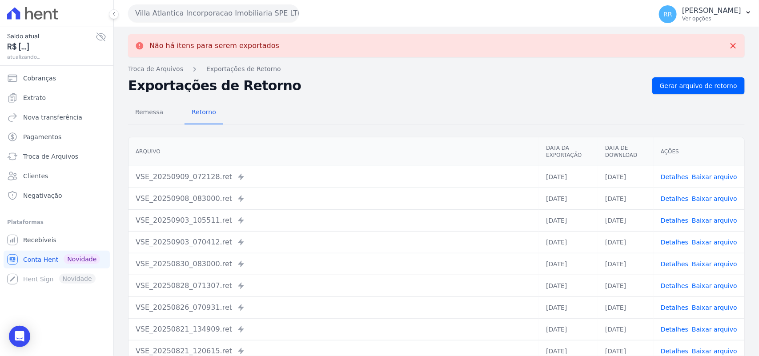
click at [176, 7] on button "Villa Atlantica Incorporacao Imobiliaria SPE LTDA" at bounding box center [213, 13] width 171 height 18
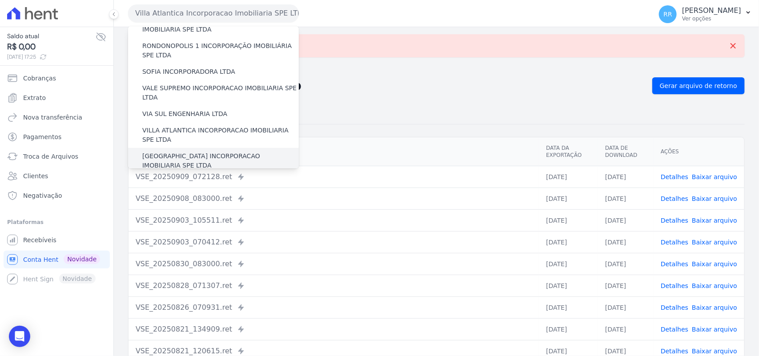
click at [180, 152] on label "[GEOGRAPHIC_DATA] INCORPORACAO IMOBILIARIA SPE LTDA" at bounding box center [220, 161] width 156 height 19
click at [0, 0] on input "[GEOGRAPHIC_DATA] INCORPORACAO IMOBILIARIA SPE LTDA" at bounding box center [0, 0] width 0 height 0
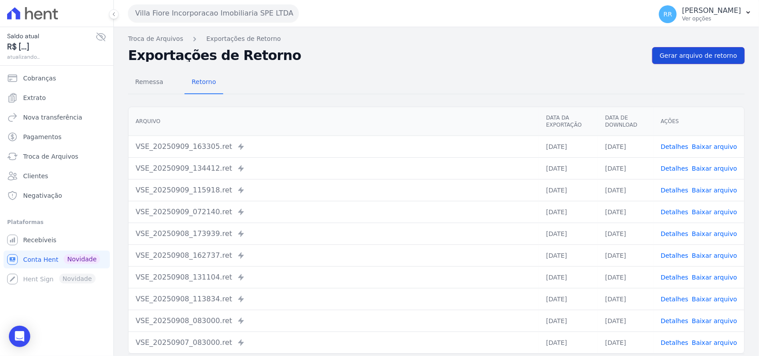
click at [678, 52] on span "Gerar arquivo de retorno" at bounding box center [698, 55] width 77 height 9
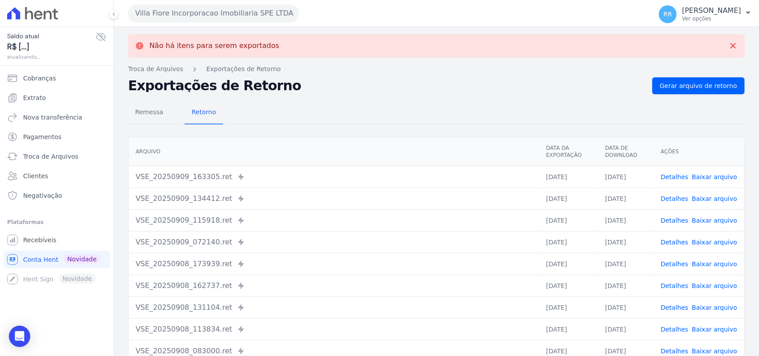
click at [229, 14] on button "Villa Fiore Incorporacao Imobiliaria SPE LTDA" at bounding box center [213, 13] width 171 height 18
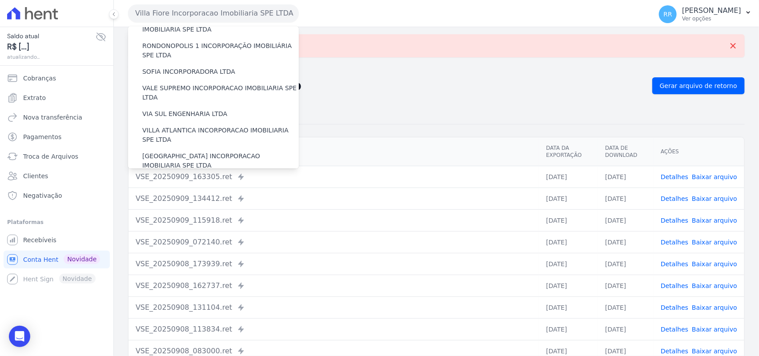
click at [150, 177] on label "VILLA TROPICAL INCORPORAÇÃO IMOBILIÁRIA SPE LTDA" at bounding box center [220, 186] width 156 height 19
click at [0, 0] on input "VILLA TROPICAL INCORPORAÇÃO IMOBILIÁRIA SPE LTDA" at bounding box center [0, 0] width 0 height 0
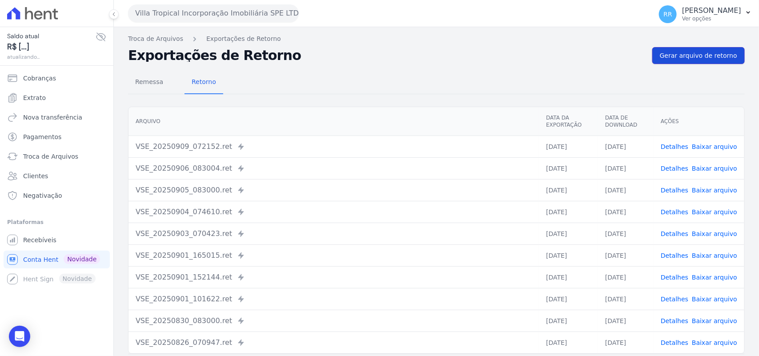
click at [685, 62] on link "Gerar arquivo de retorno" at bounding box center [698, 55] width 92 height 17
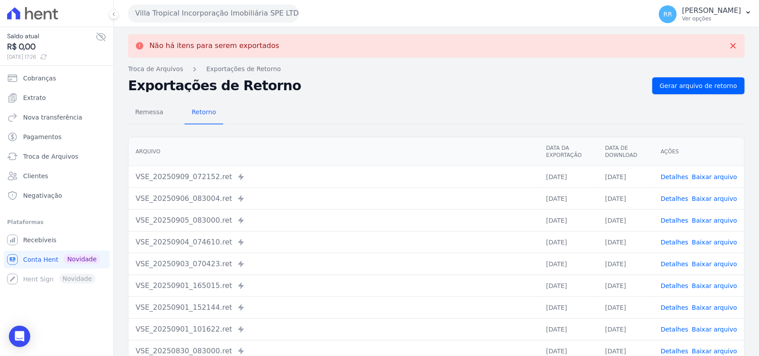
click at [202, 7] on button "Villa Tropical Incorporação Imobiliária SPE LTDA" at bounding box center [213, 13] width 171 height 18
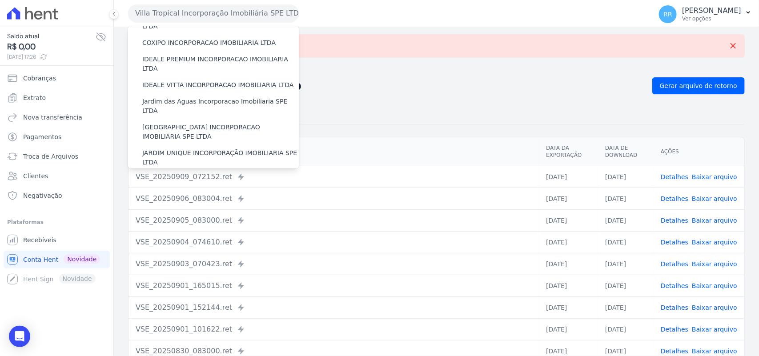
scroll to position [0, 0]
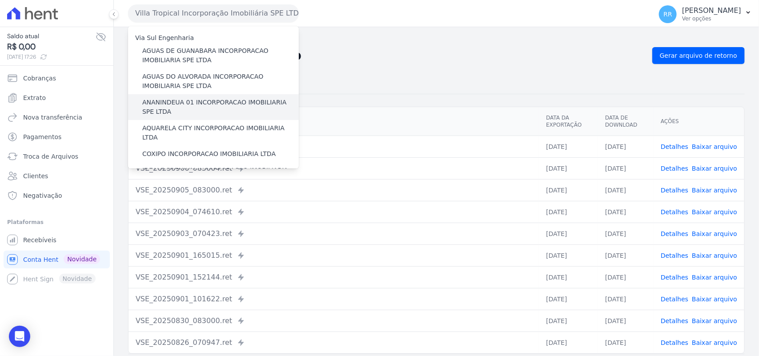
click at [185, 103] on label "ANANINDEUA 01 INCORPORACAO IMOBILIARIA SPE LTDA" at bounding box center [220, 107] width 156 height 19
click at [0, 0] on input "ANANINDEUA 01 INCORPORACAO IMOBILIARIA SPE LTDA" at bounding box center [0, 0] width 0 height 0
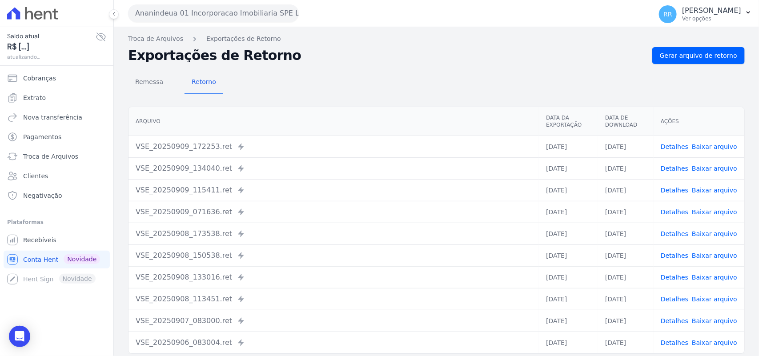
click at [680, 147] on link "Detalhes" at bounding box center [674, 146] width 28 height 7
